Goal: Task Accomplishment & Management: Manage account settings

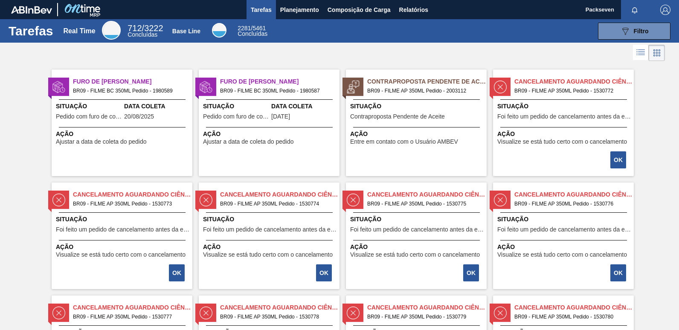
click at [309, 113] on div "Data Coleta [DATE]" at bounding box center [304, 112] width 66 height 21
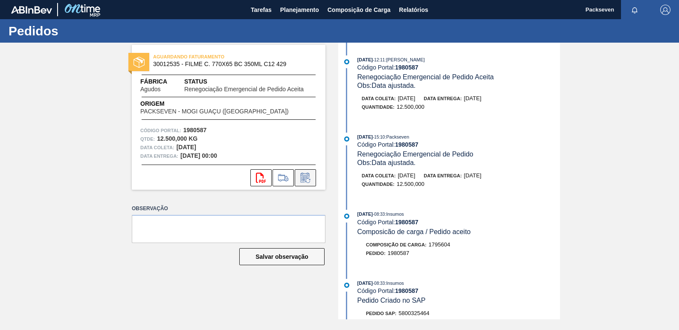
click at [305, 173] on icon at bounding box center [306, 178] width 14 height 10
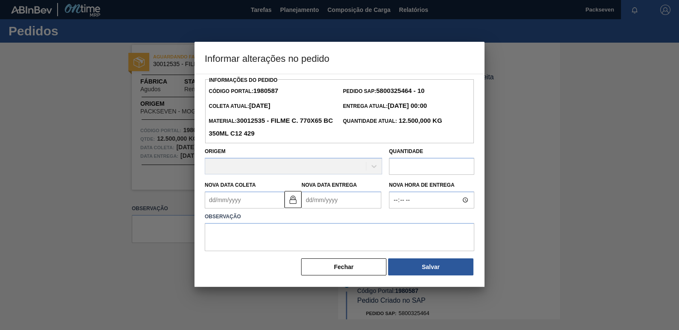
click at [315, 205] on Entrega1980587 "Nova Data Entrega" at bounding box center [342, 200] width 80 height 17
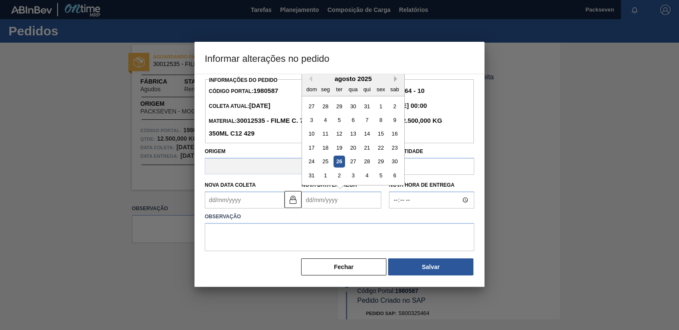
click at [395, 82] on button "Next Month" at bounding box center [397, 79] width 6 height 6
click at [354, 107] on div "3" at bounding box center [353, 107] width 12 height 12
type Coleta1980587 "[DATE]"
type Entrega1980587 "[DATE]"
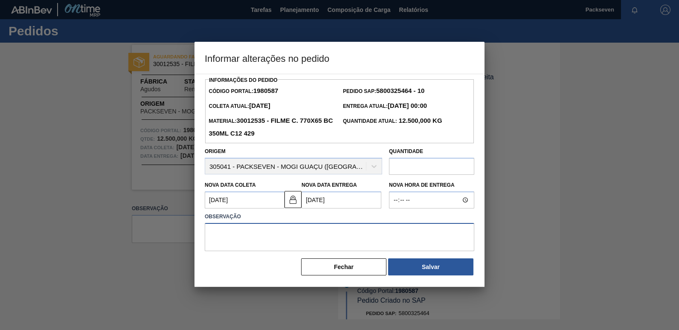
click at [327, 244] on textarea at bounding box center [340, 237] width 270 height 28
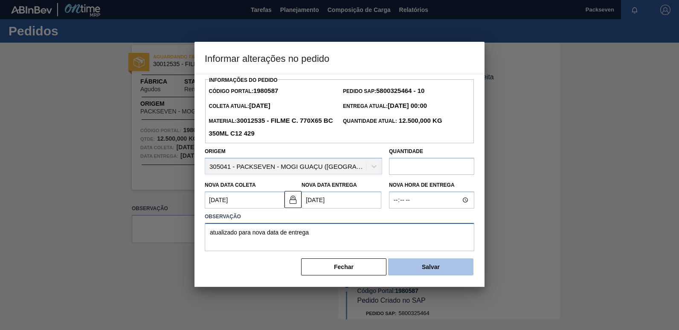
type textarea "atualizado para nova data de entrega"
click at [436, 274] on button "Salvar" at bounding box center [430, 266] width 85 height 17
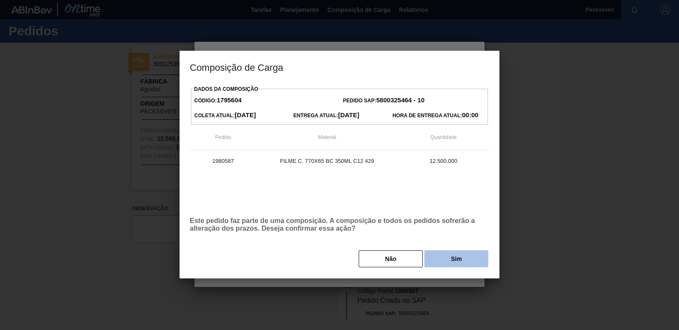
click at [455, 257] on button "Sim" at bounding box center [456, 258] width 64 height 17
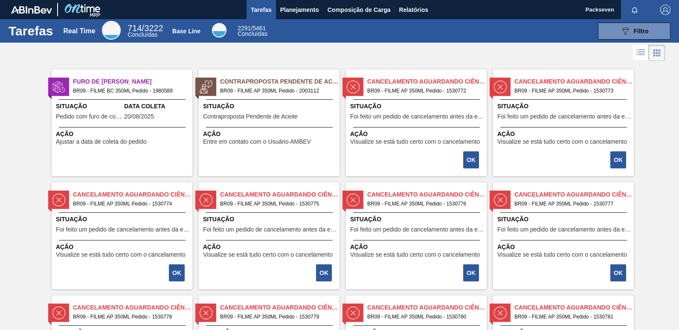
click at [134, 110] on span "Data Coleta" at bounding box center [157, 106] width 66 height 9
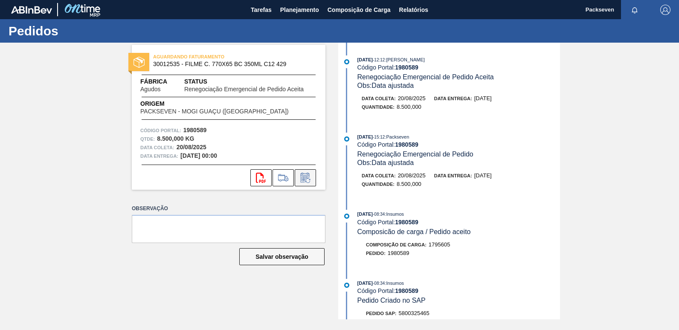
click at [306, 177] on icon at bounding box center [306, 178] width 14 height 10
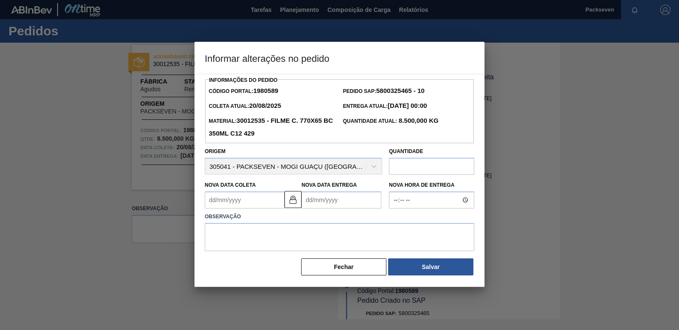
click at [328, 199] on Entrega1980589 "Nova Data Entrega" at bounding box center [342, 200] width 80 height 17
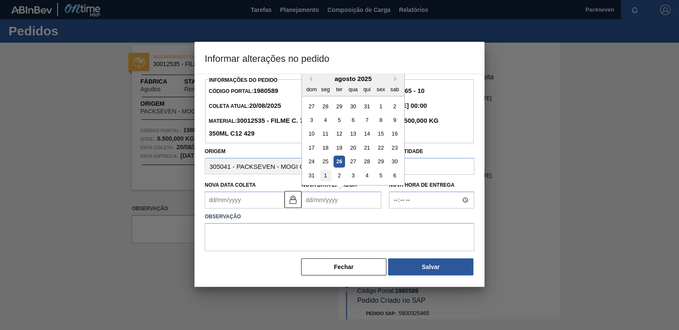
click at [325, 176] on div "1" at bounding box center [326, 176] width 12 height 12
type Coleta1980589 "[DATE]"
type Entrega1980589 "[DATE]"
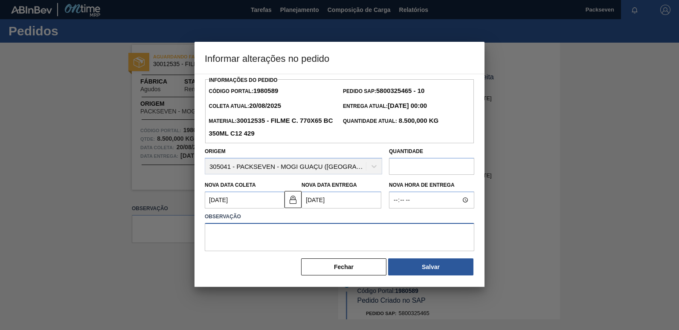
click at [284, 232] on textarea at bounding box center [340, 237] width 270 height 28
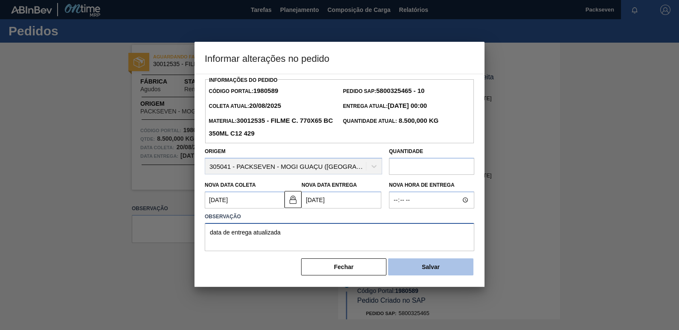
type textarea "data de entrega atualizada"
click at [438, 270] on button "Salvar" at bounding box center [430, 266] width 85 height 17
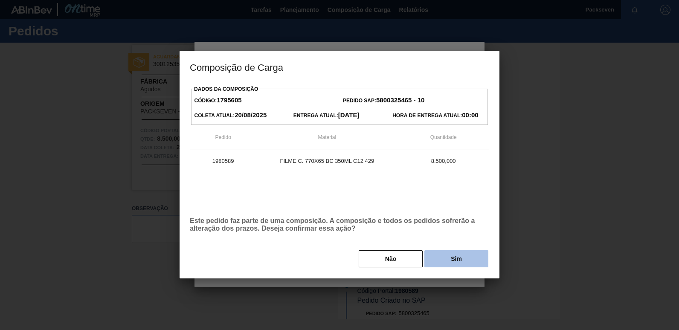
click at [439, 261] on button "Sim" at bounding box center [456, 258] width 64 height 17
